Goal: Information Seeking & Learning: Learn about a topic

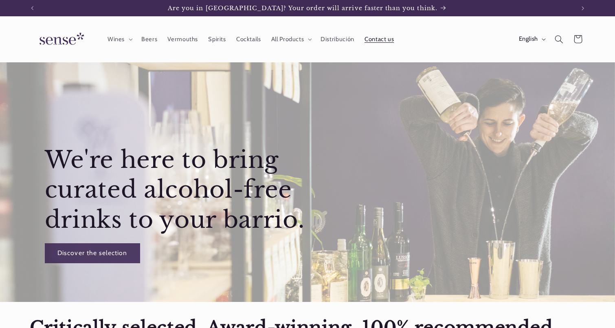
click at [379, 41] on span "Contact us" at bounding box center [378, 39] width 29 height 8
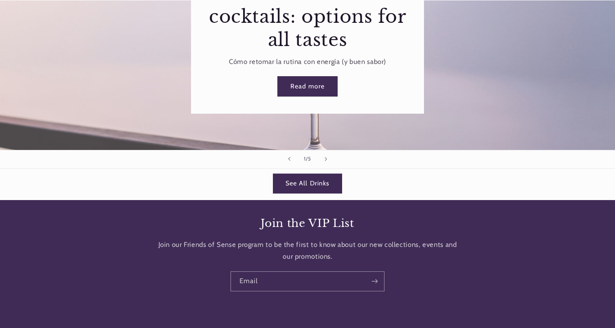
scroll to position [1200, 0]
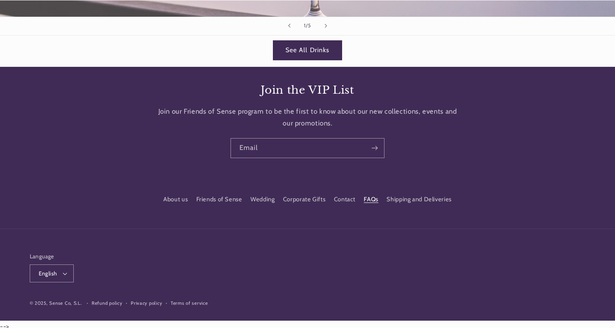
click at [364, 196] on link "FAQs" at bounding box center [371, 199] width 15 height 15
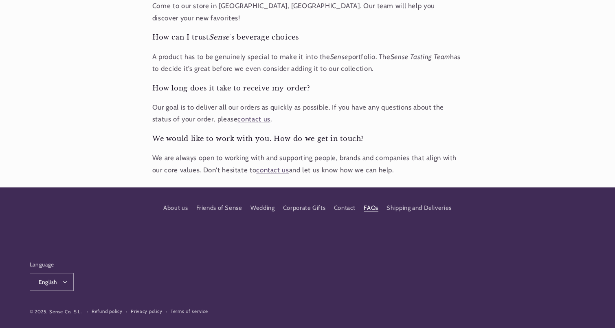
scroll to position [288, 0]
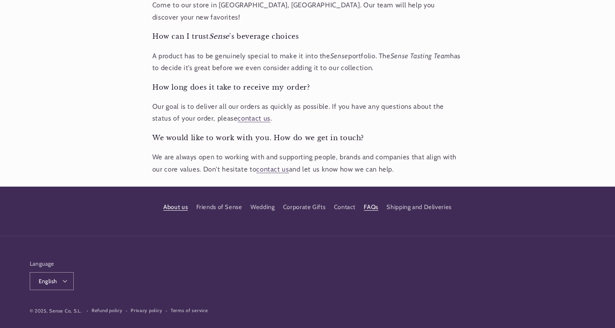
click at [168, 202] on link "About us" at bounding box center [175, 208] width 24 height 13
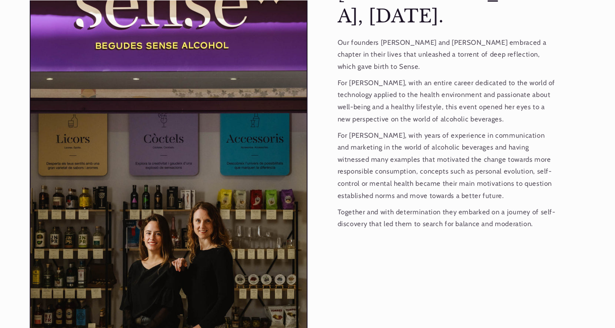
scroll to position [0, 542]
click at [200, 182] on img at bounding box center [169, 165] width 277 height 417
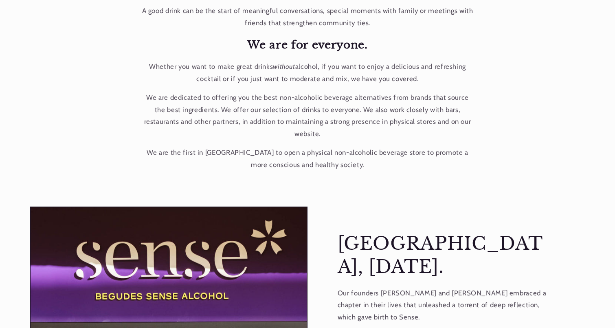
scroll to position [147, 0]
